Goal: Task Accomplishment & Management: Complete application form

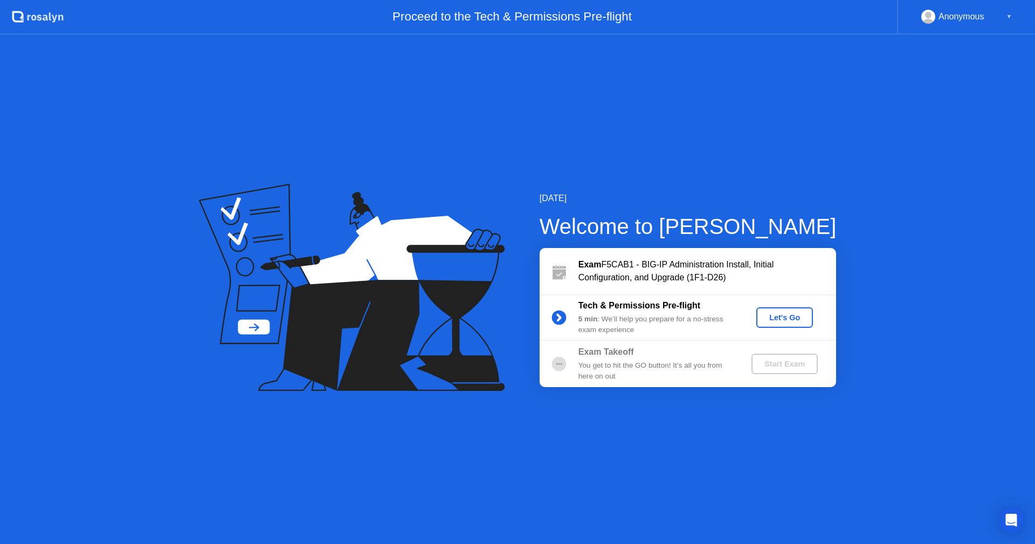
click at [776, 322] on div "Let's Go" at bounding box center [785, 317] width 48 height 9
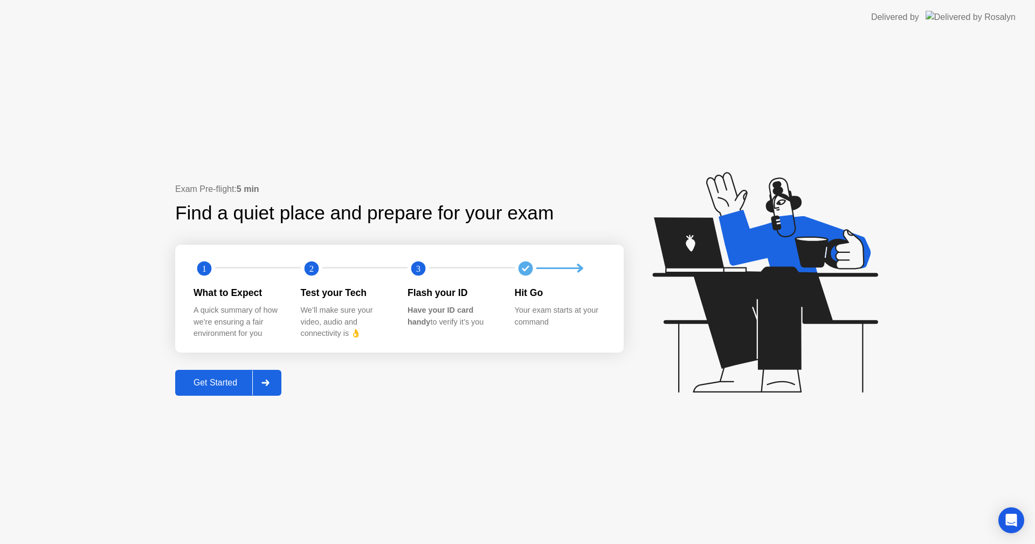
click at [231, 388] on div "Get Started" at bounding box center [216, 383] width 74 height 10
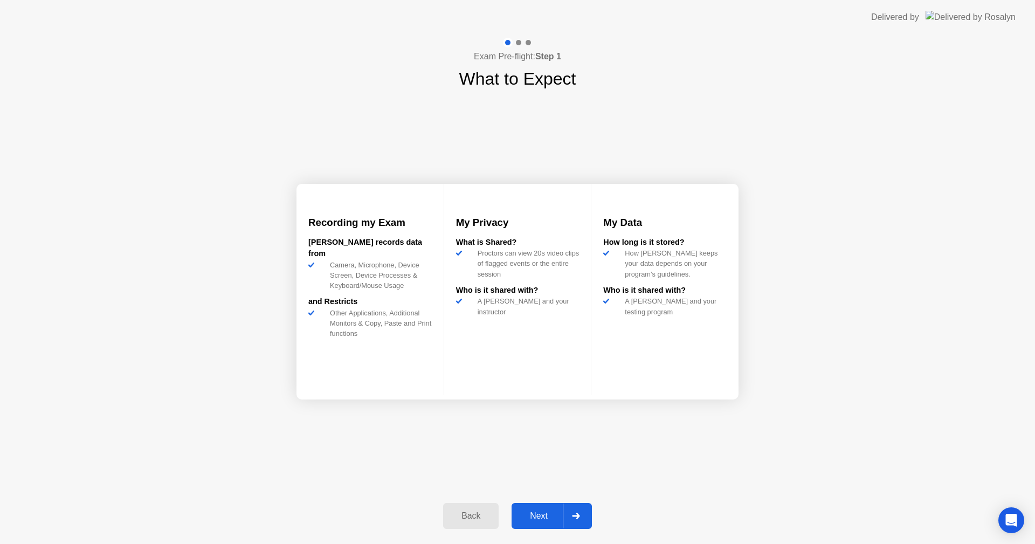
click at [531, 525] on button "Next" at bounding box center [552, 516] width 80 height 26
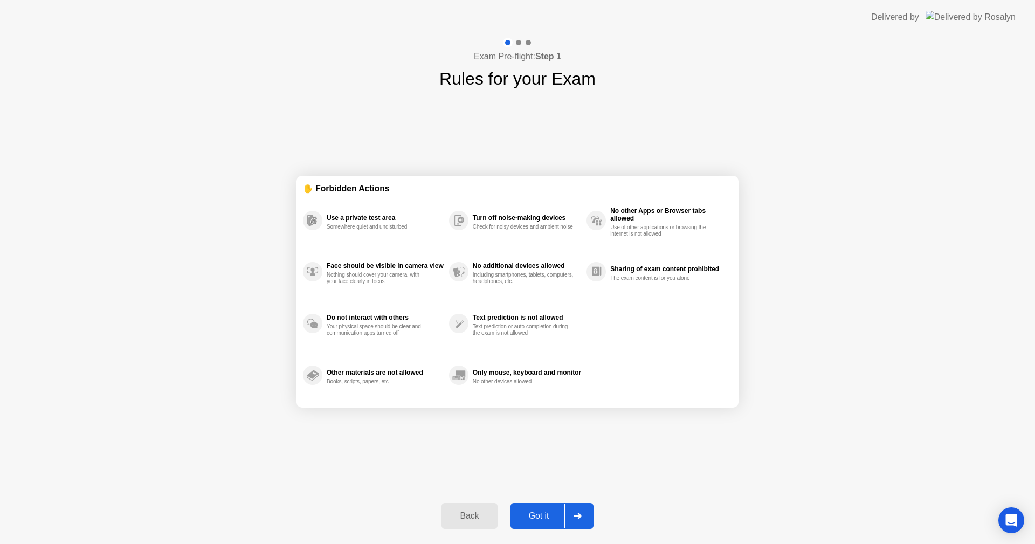
click at [550, 509] on button "Got it" at bounding box center [552, 516] width 83 height 26
select select "**********"
select select "*******"
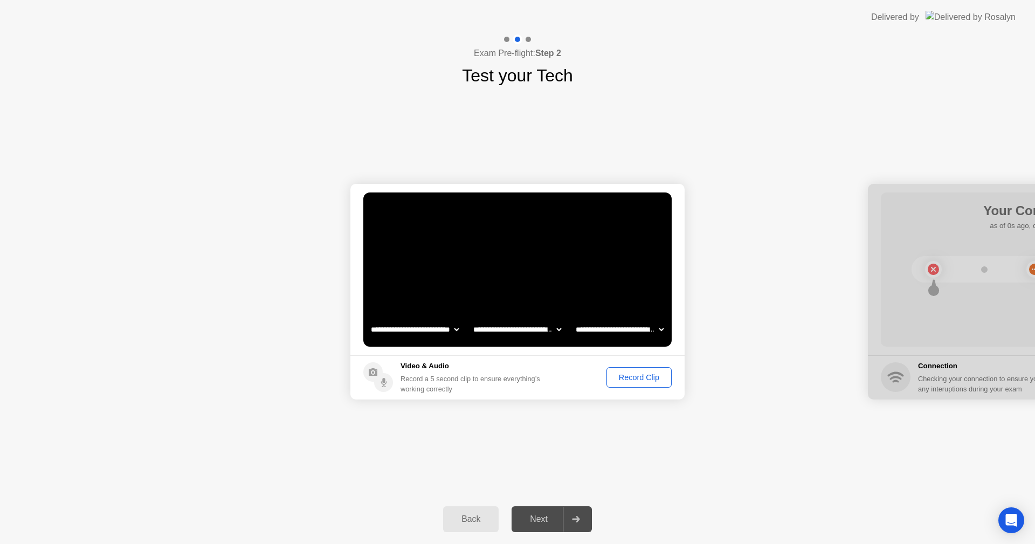
click at [620, 373] on div "Record Clip" at bounding box center [639, 377] width 58 height 9
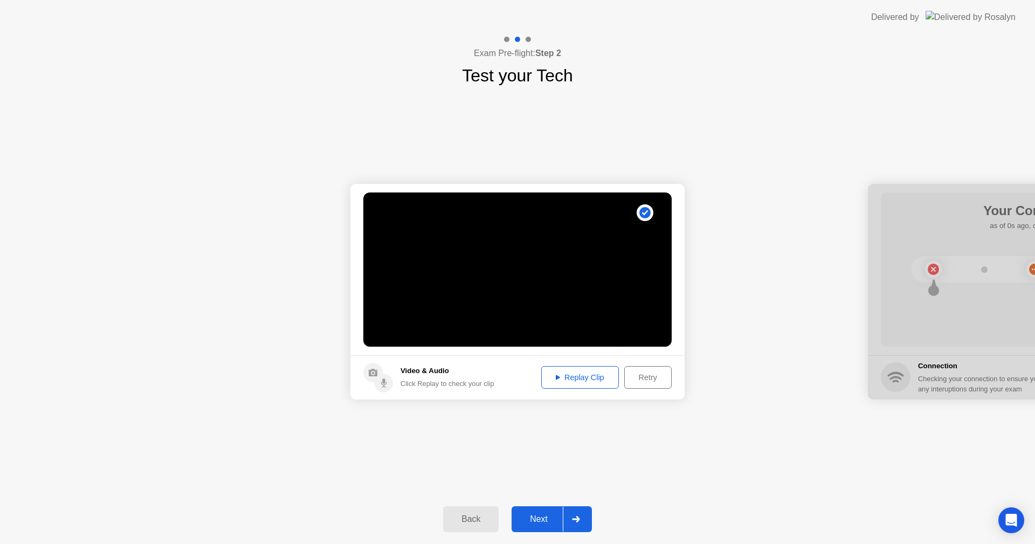
click at [584, 381] on div "Replay Clip" at bounding box center [580, 377] width 70 height 9
click at [530, 518] on div "Next" at bounding box center [539, 519] width 48 height 10
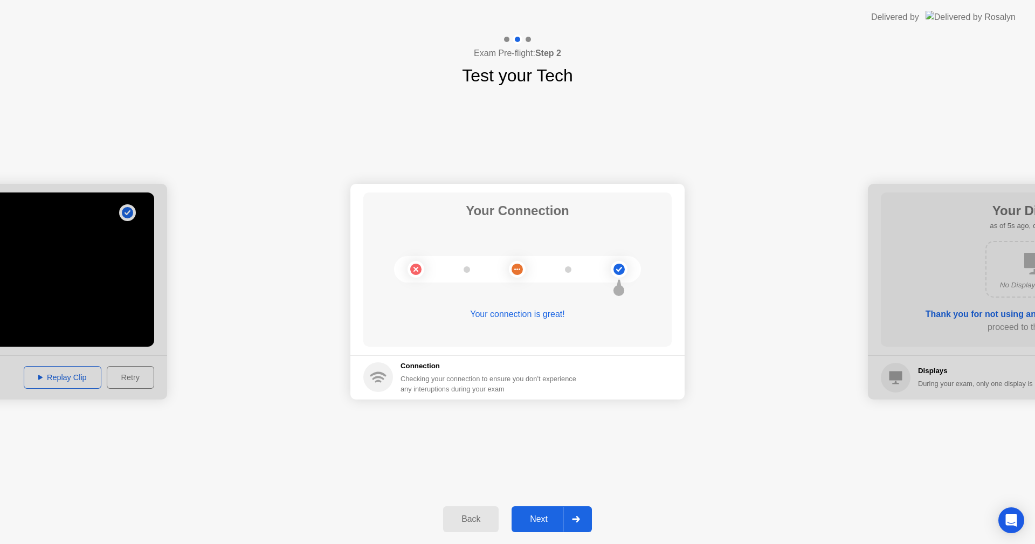
click at [541, 528] on button "Next" at bounding box center [552, 519] width 80 height 26
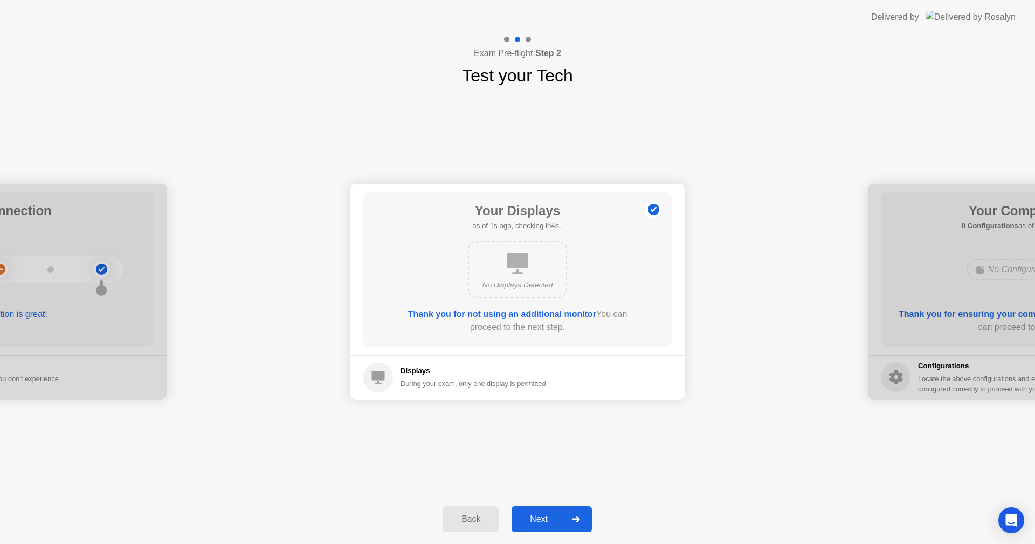
click at [541, 528] on button "Next" at bounding box center [552, 519] width 80 height 26
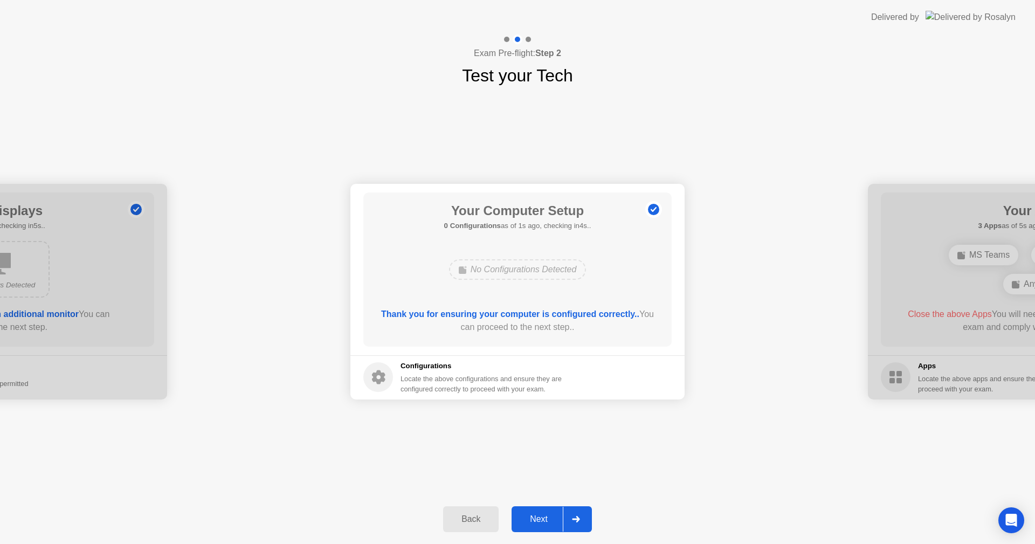
click at [541, 528] on button "Next" at bounding box center [552, 519] width 80 height 26
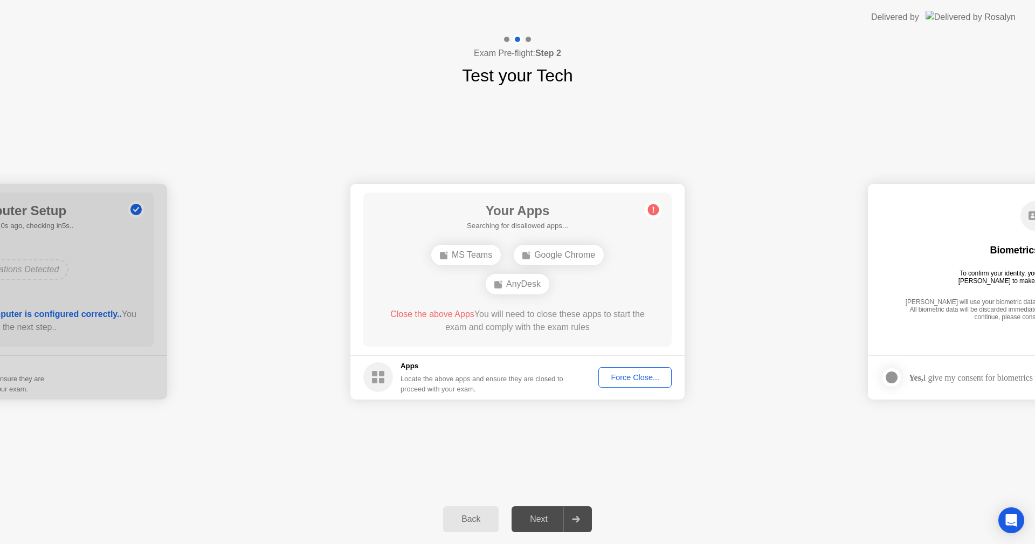
click at [619, 370] on button "Force Close..." at bounding box center [635, 377] width 73 height 20
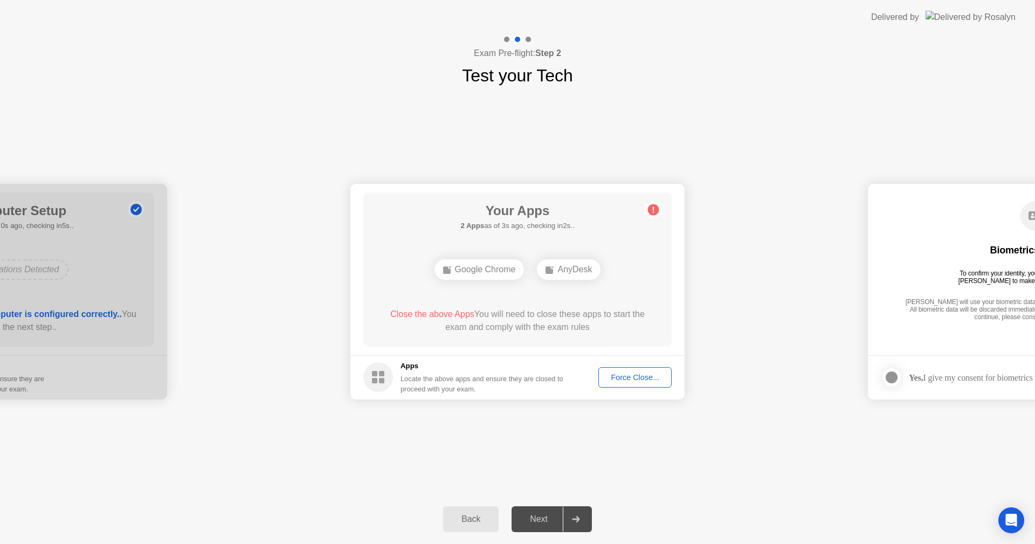
click at [627, 368] on button "Force Close..." at bounding box center [635, 377] width 73 height 20
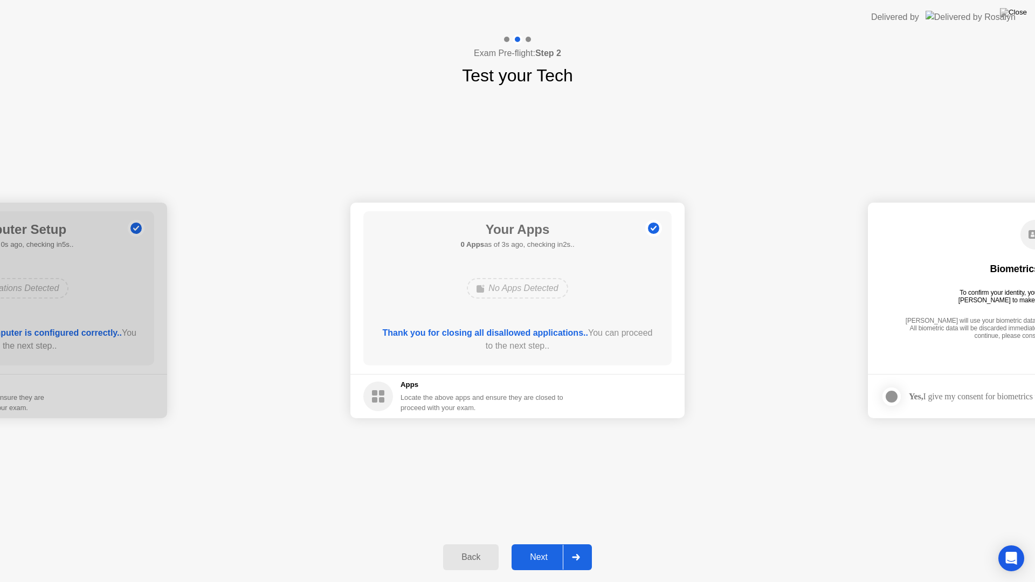
click at [543, 544] on button "Next" at bounding box center [552, 558] width 80 height 26
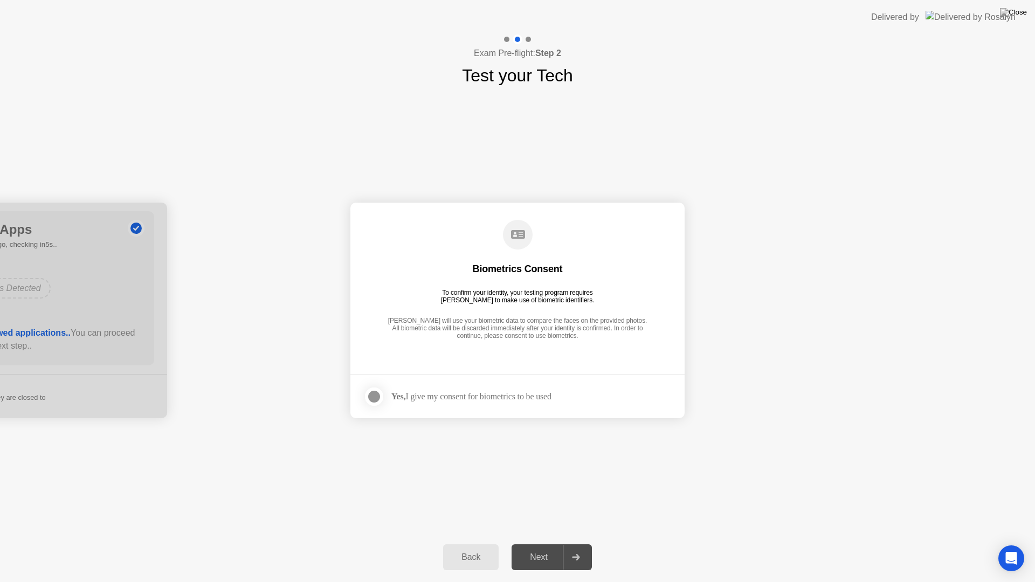
click at [377, 399] on div at bounding box center [374, 396] width 13 height 13
click at [536, 544] on div "Next" at bounding box center [539, 558] width 48 height 10
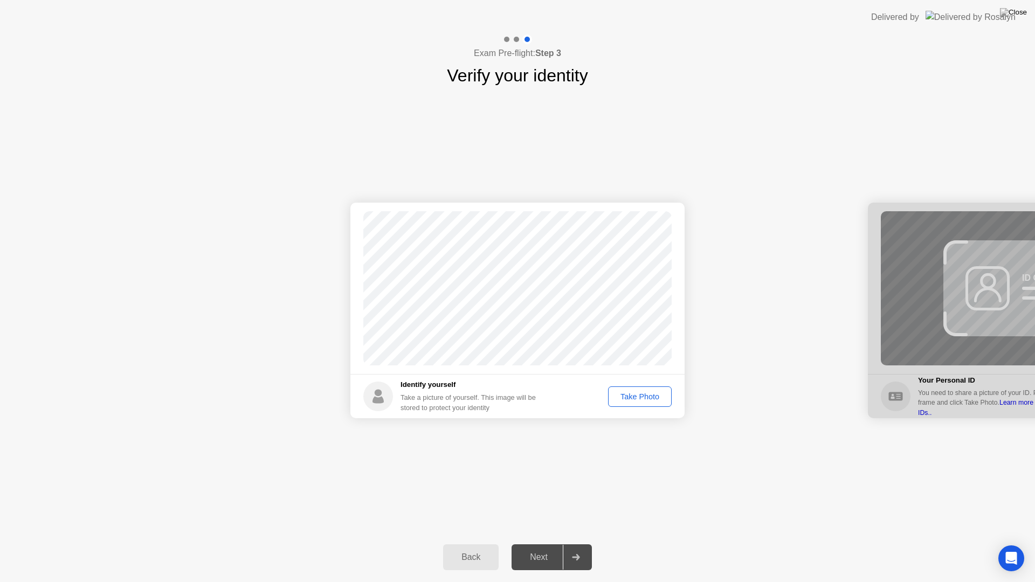
click at [653, 399] on div "Take Photo" at bounding box center [640, 397] width 56 height 9
click at [531, 544] on div "Next" at bounding box center [539, 558] width 48 height 10
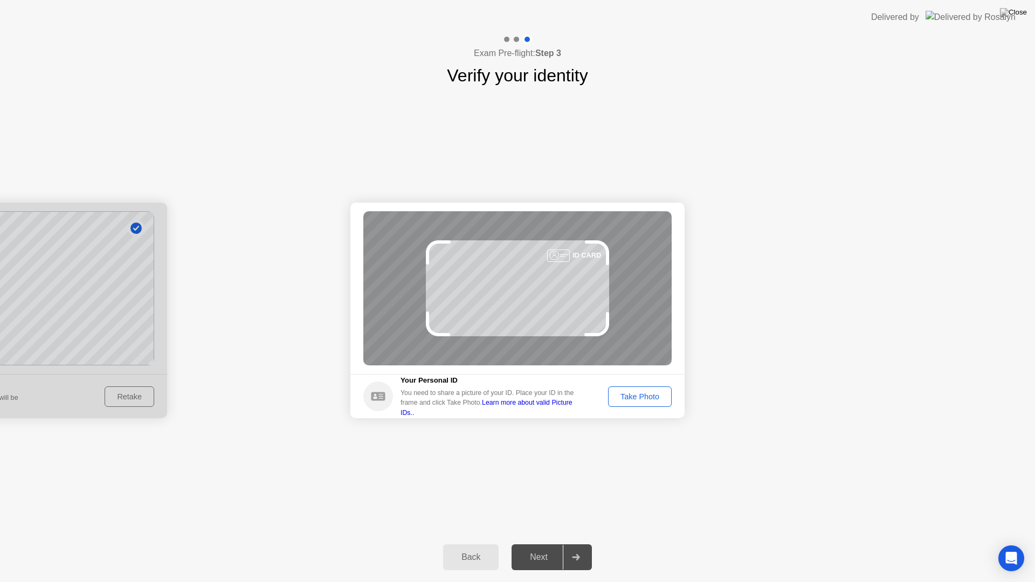
click at [630, 389] on button "Take Photo" at bounding box center [640, 397] width 64 height 20
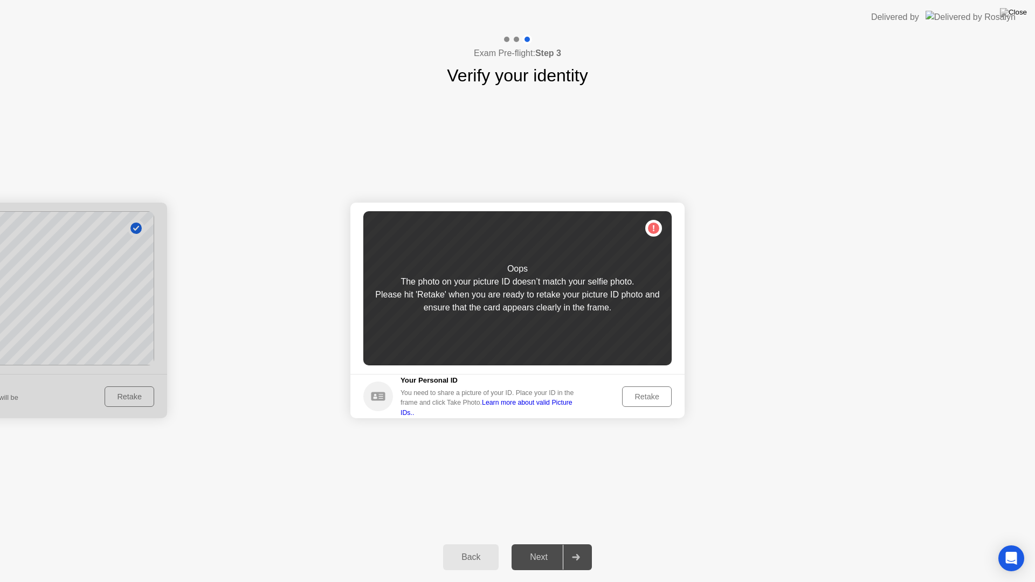
click at [630, 389] on button "Retake" at bounding box center [647, 397] width 50 height 20
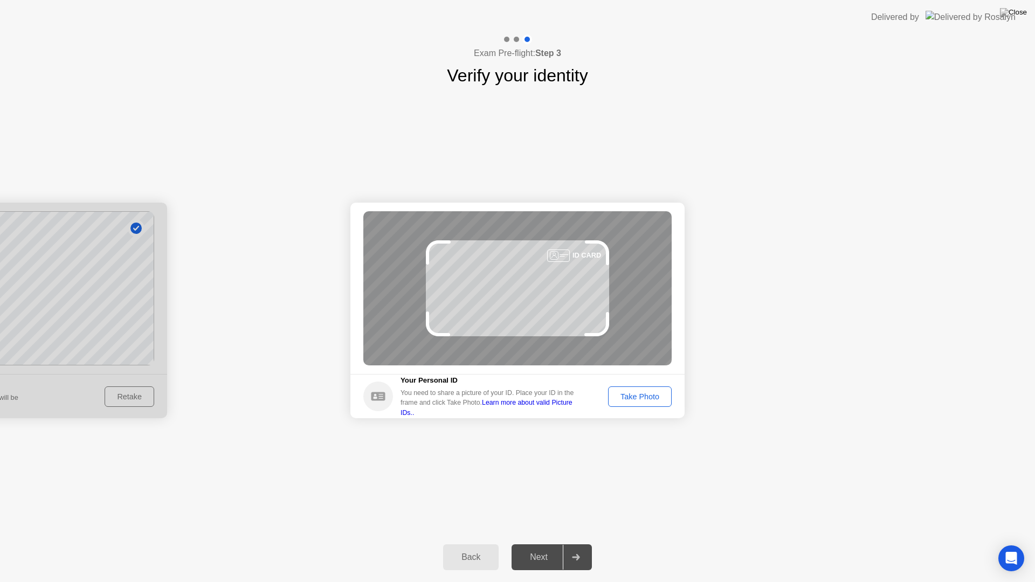
click at [630, 389] on button "Take Photo" at bounding box center [640, 397] width 64 height 20
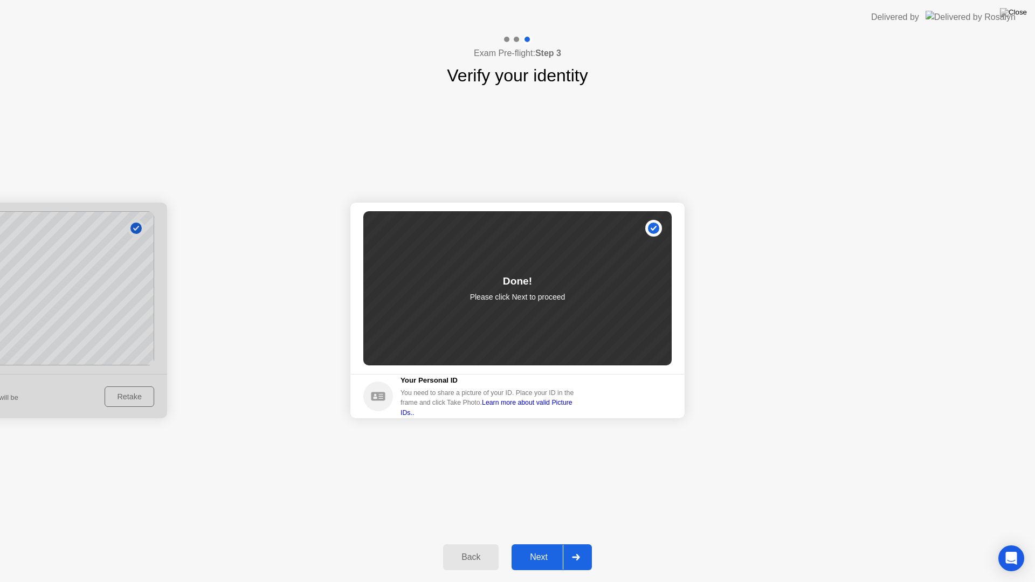
click at [532, 544] on div "Next" at bounding box center [539, 558] width 48 height 10
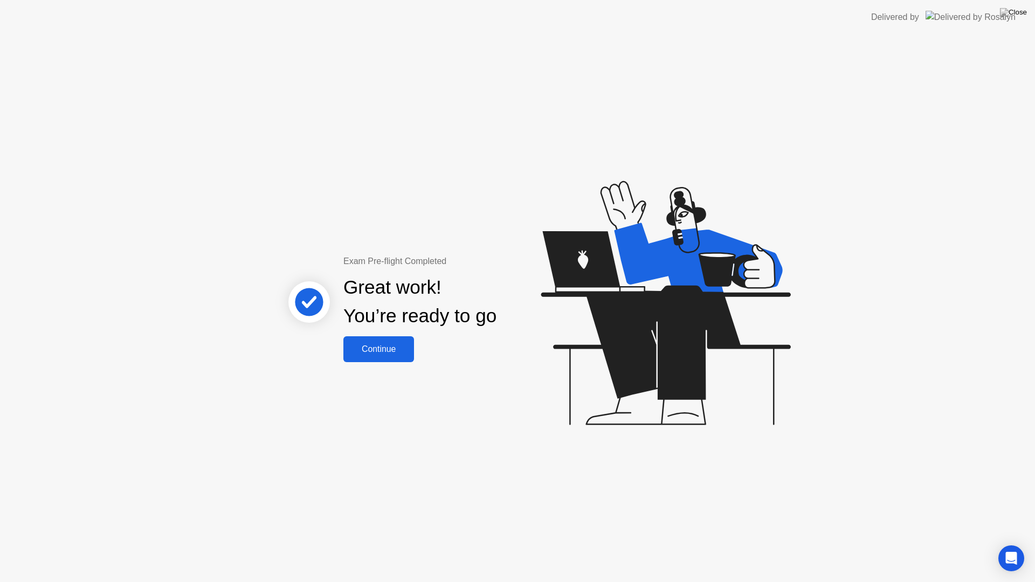
click at [377, 345] on div "Continue" at bounding box center [379, 350] width 64 height 10
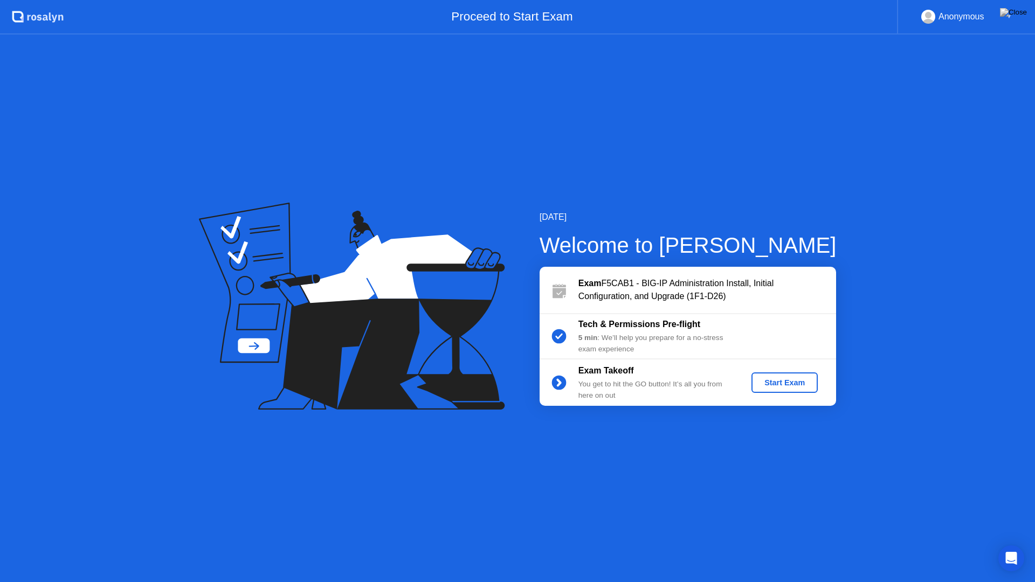
click at [796, 385] on div "Start Exam" at bounding box center [785, 383] width 58 height 9
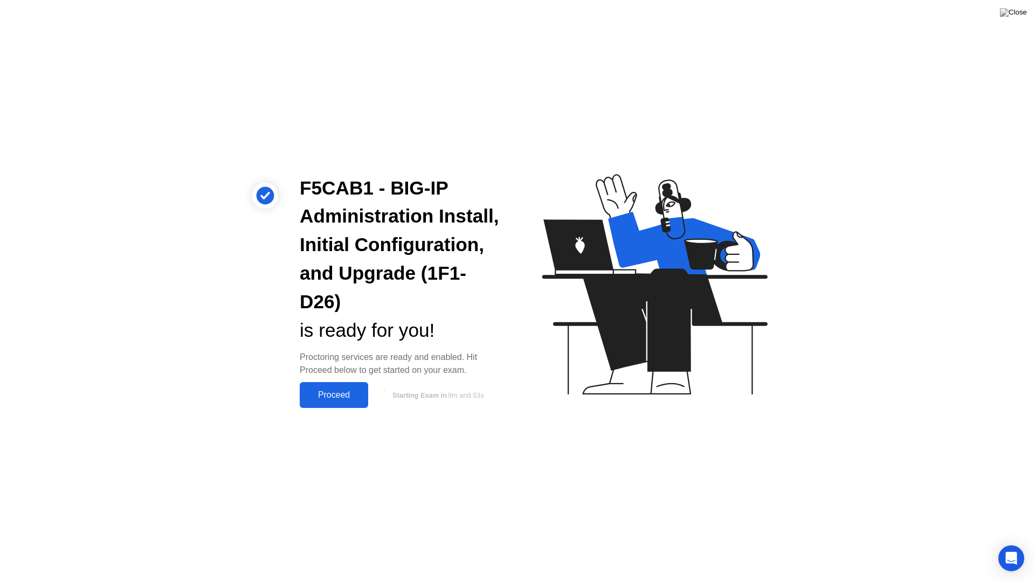
click at [359, 390] on div "Proceed" at bounding box center [334, 395] width 62 height 10
